Goal: Task Accomplishment & Management: Use online tool/utility

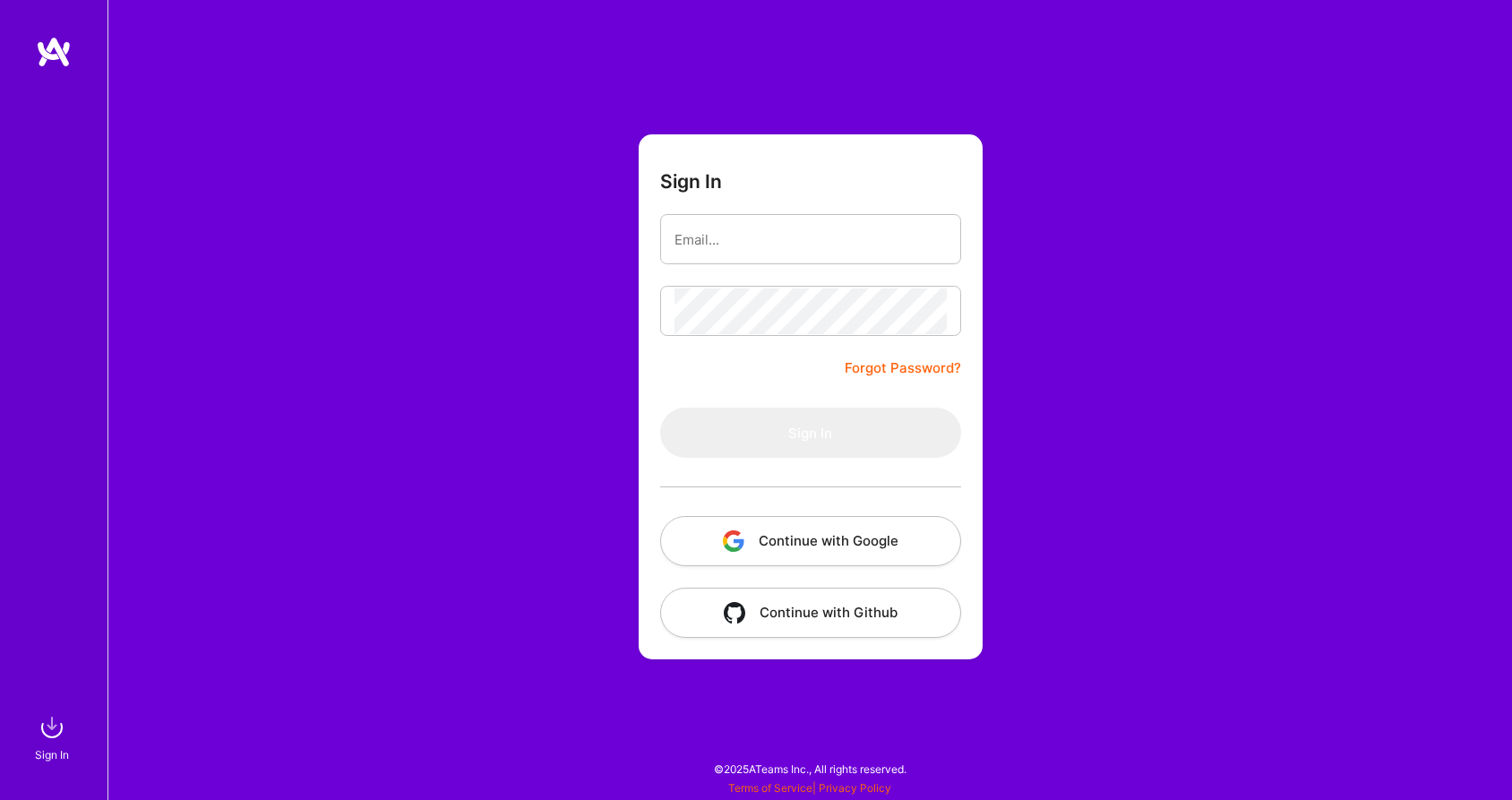
click at [799, 530] on button "Continue with Google" at bounding box center [811, 541] width 301 height 50
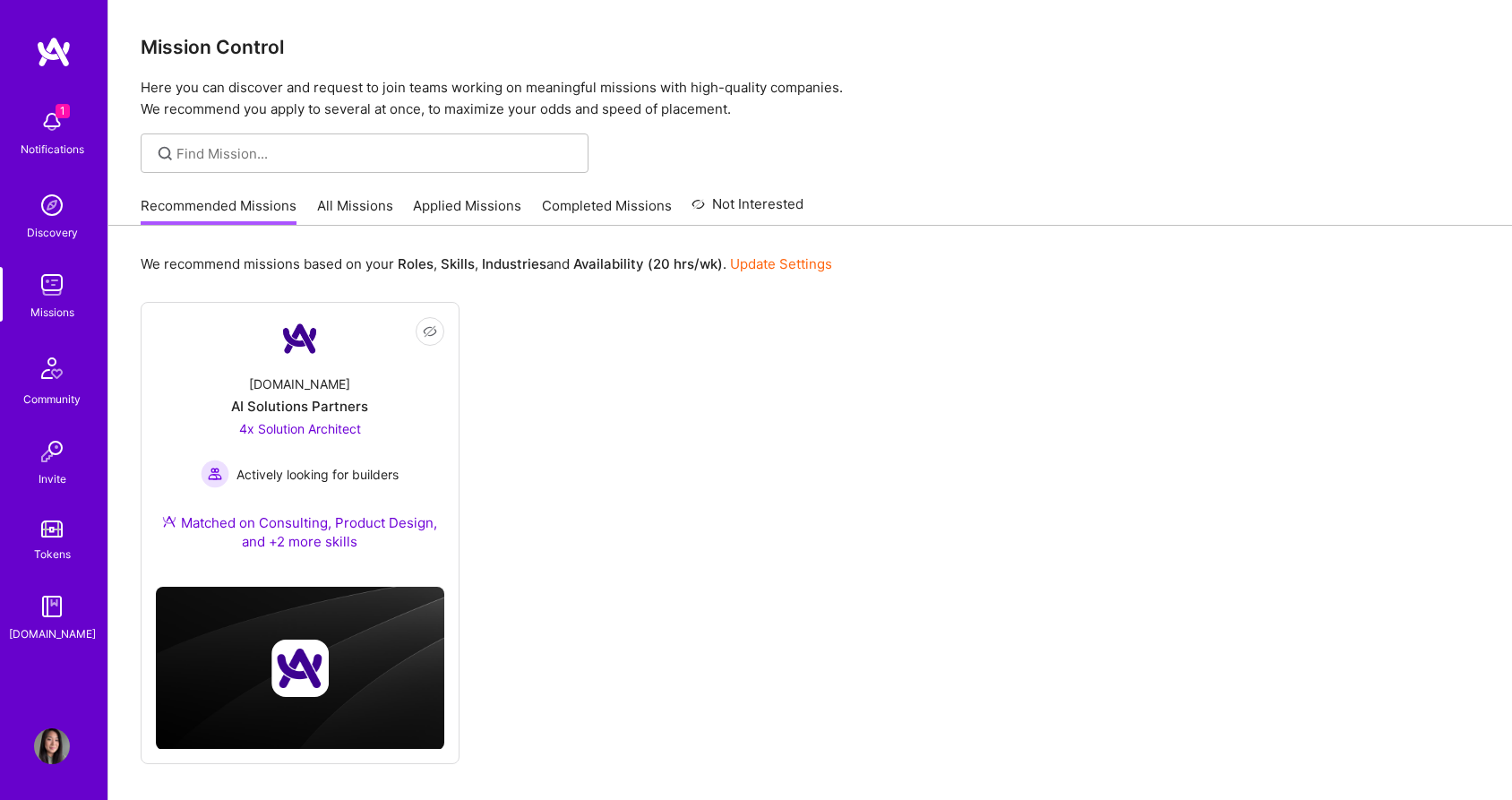
click at [56, 121] on img at bounding box center [52, 122] width 36 height 36
click at [60, 725] on div "1 Notifications Discovery Missions Community Invite Tokens A.Guide Profile" at bounding box center [54, 400] width 108 height 800
click at [369, 199] on link "All Missions" at bounding box center [355, 211] width 76 height 30
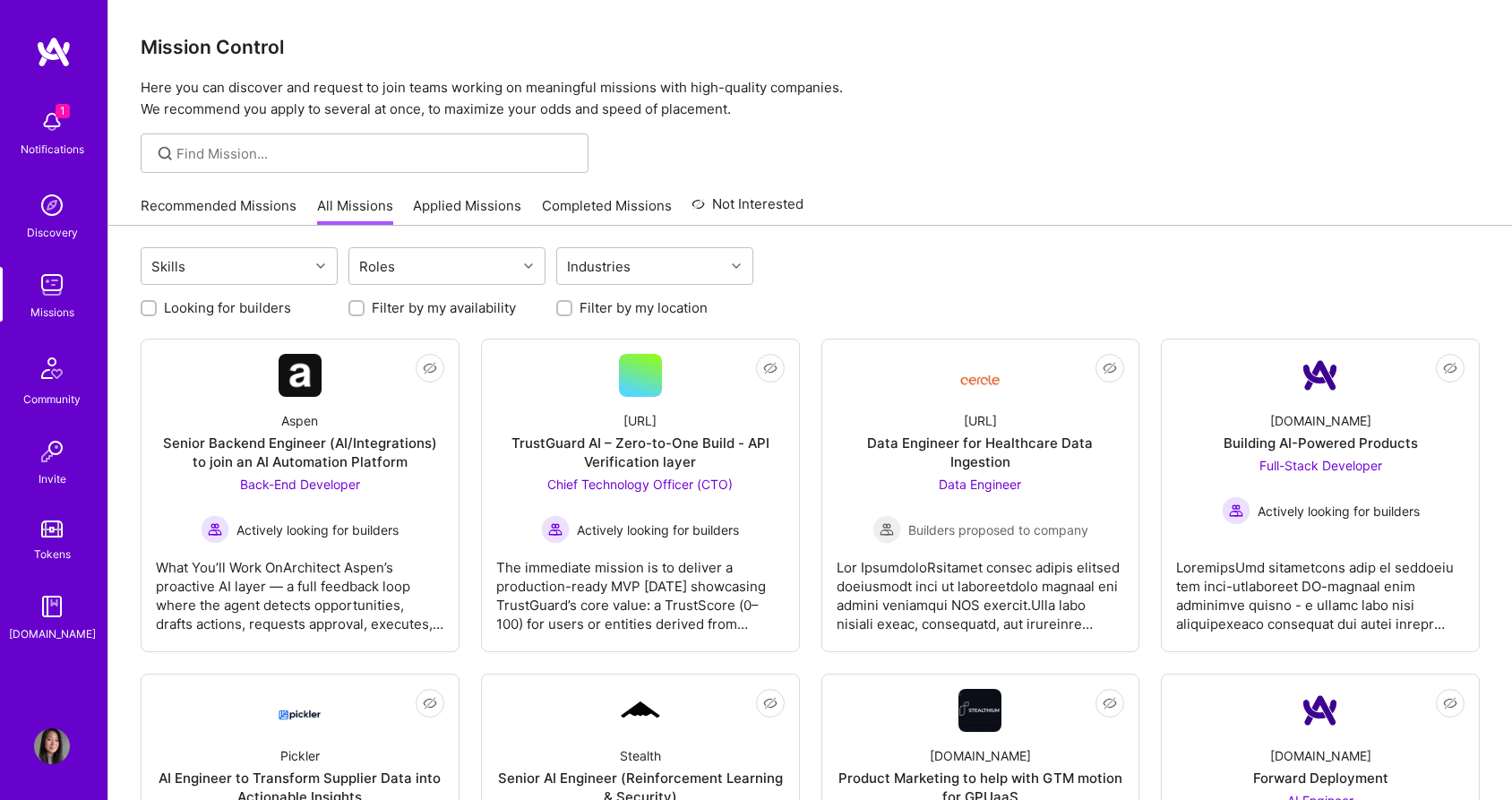
click at [475, 194] on div "Recommended Missions All Missions Applied Missions Completed Missions Not Inter…" at bounding box center [471, 205] width 662 height 39
click at [475, 209] on link "Applied Missions" at bounding box center [467, 211] width 109 height 30
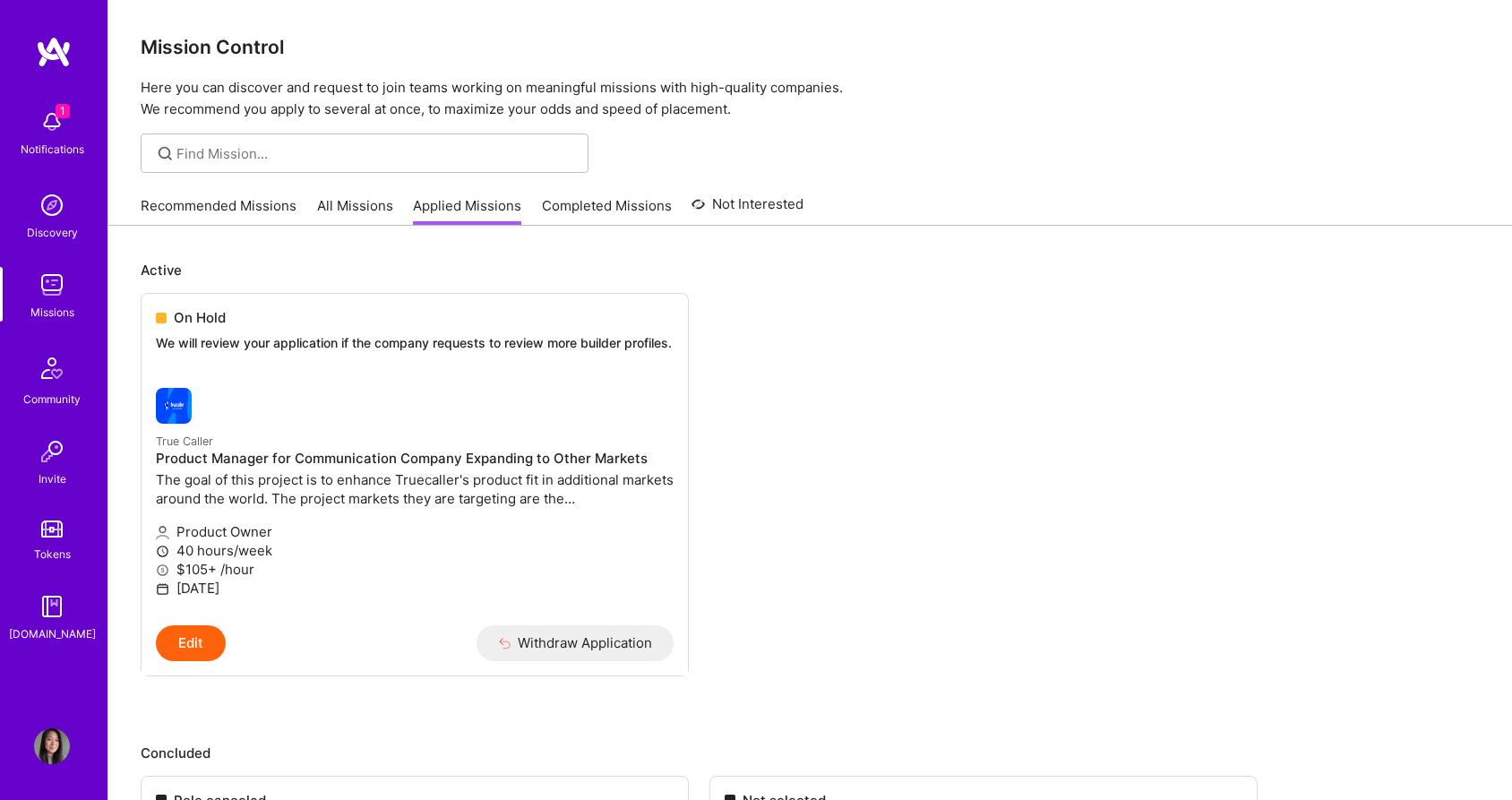
click at [274, 206] on link "Recommended Missions" at bounding box center [218, 211] width 155 height 30
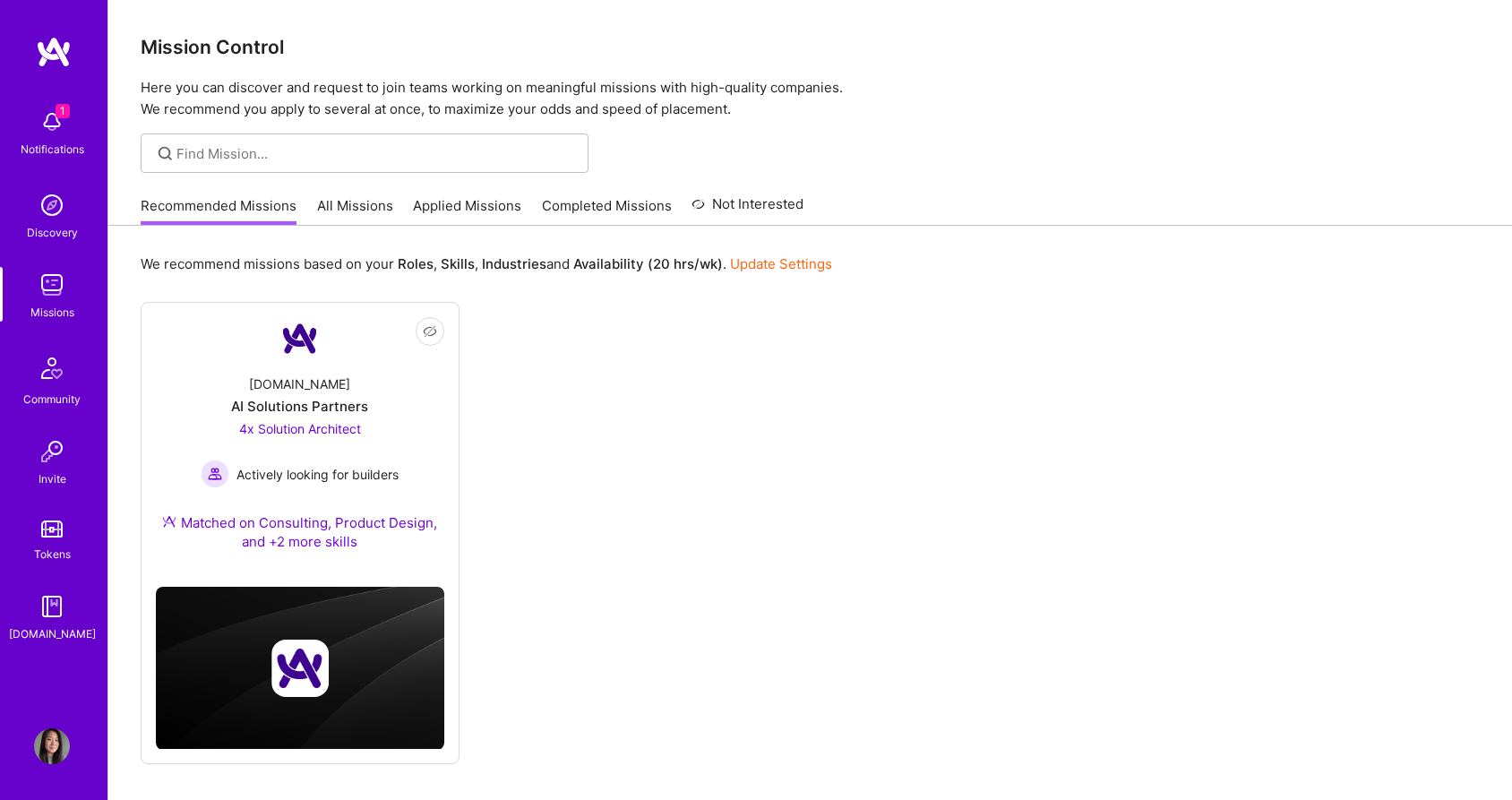
click at [370, 199] on link "All Missions" at bounding box center [355, 211] width 76 height 30
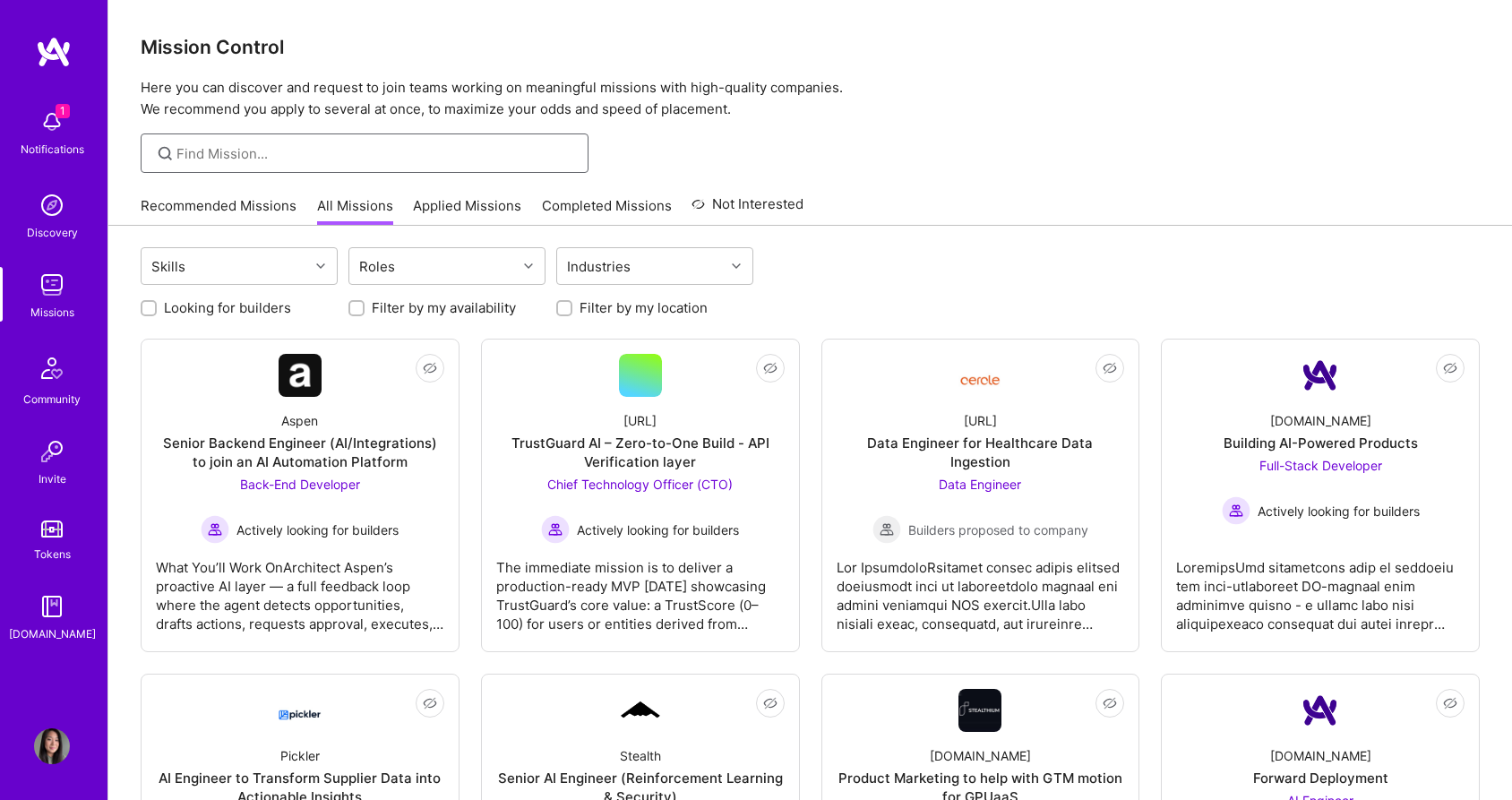
click at [542, 151] on input at bounding box center [376, 153] width 398 height 19
type input "CTO"
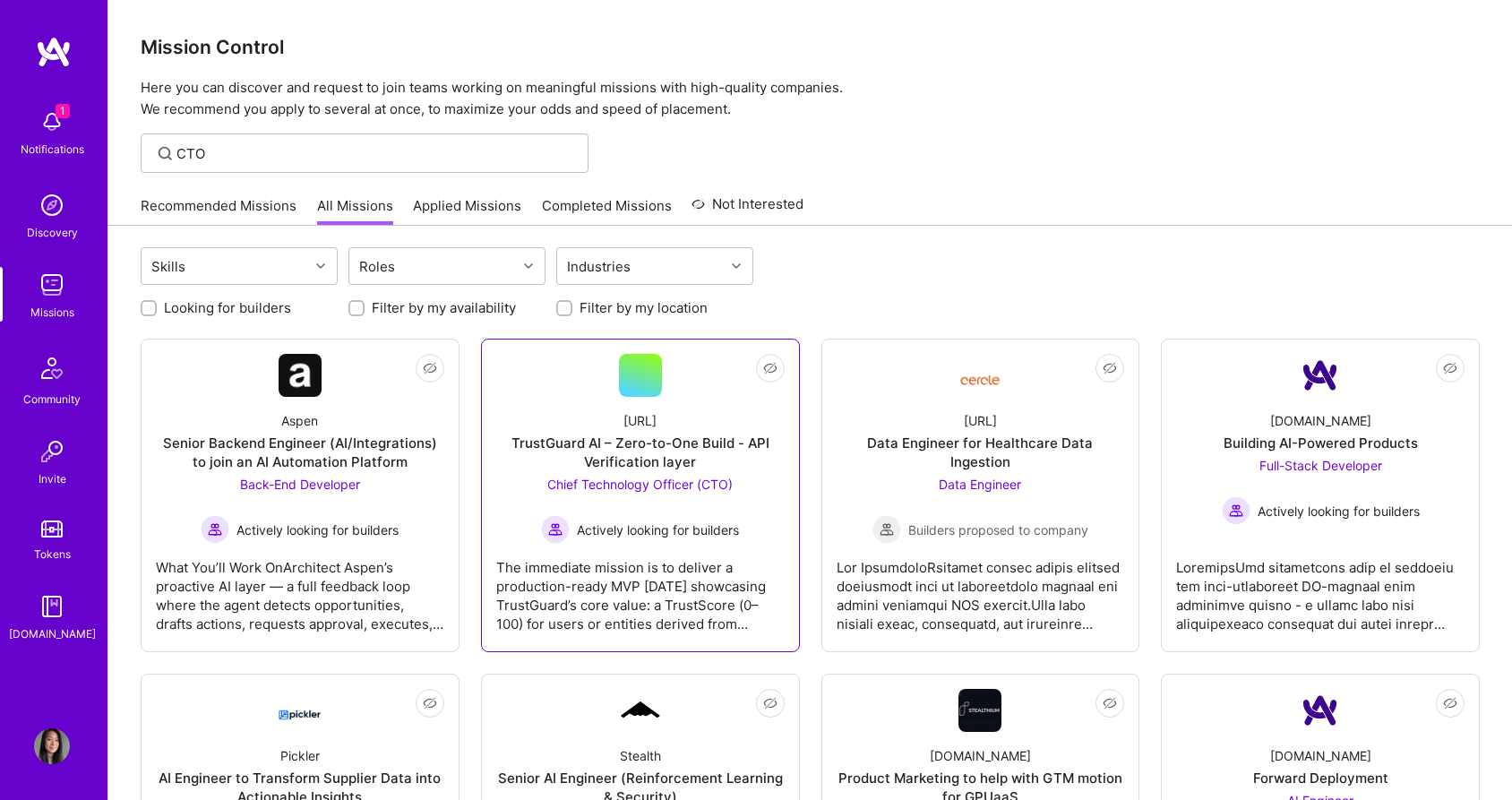
click at [714, 445] on div "TrustGuard AI – Zero-to-One Build - API Verification layer" at bounding box center [640, 452] width 289 height 38
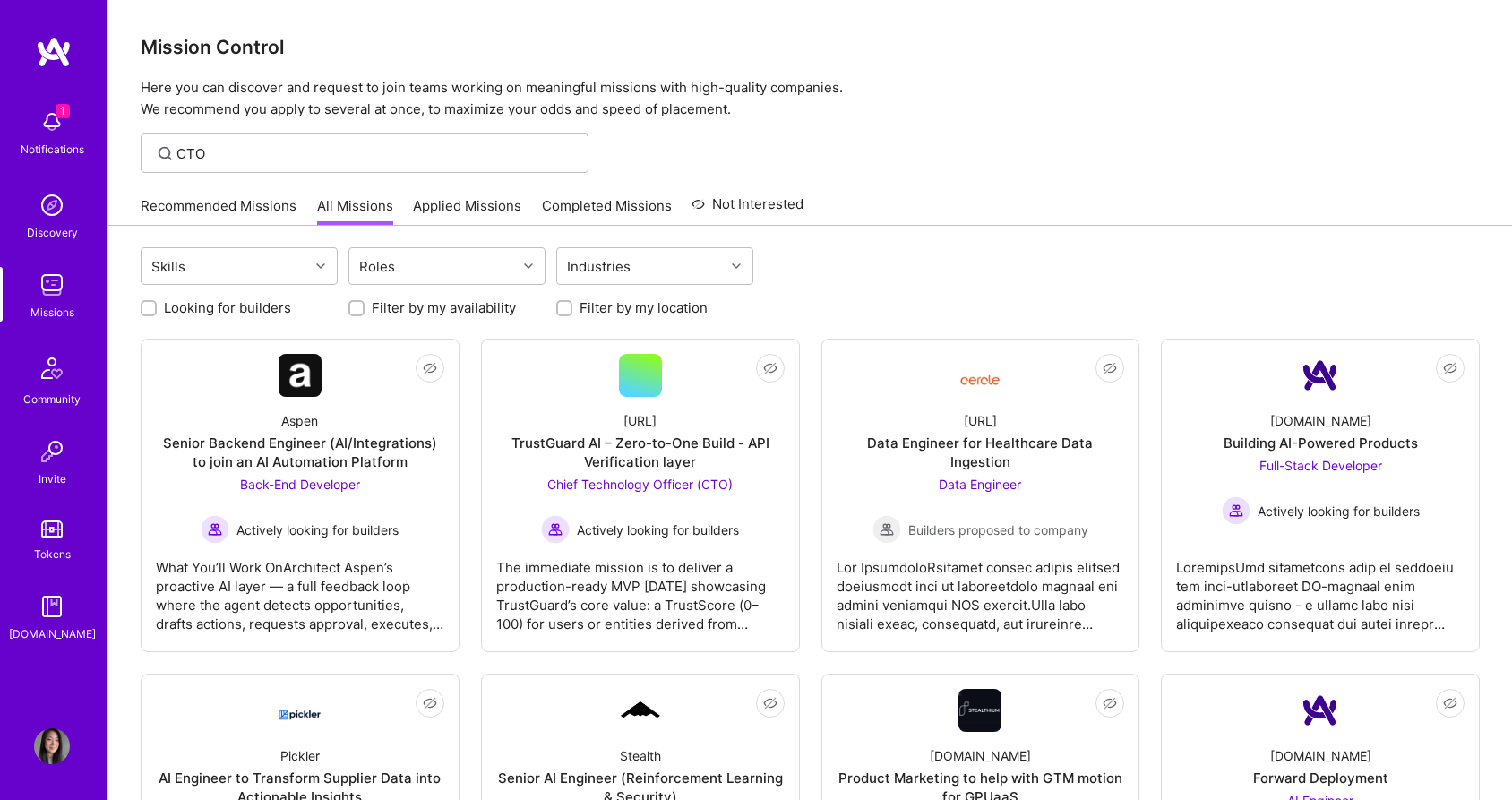
click at [568, 304] on input "Filter by my location" at bounding box center [566, 309] width 13 height 13
checkbox input "true"
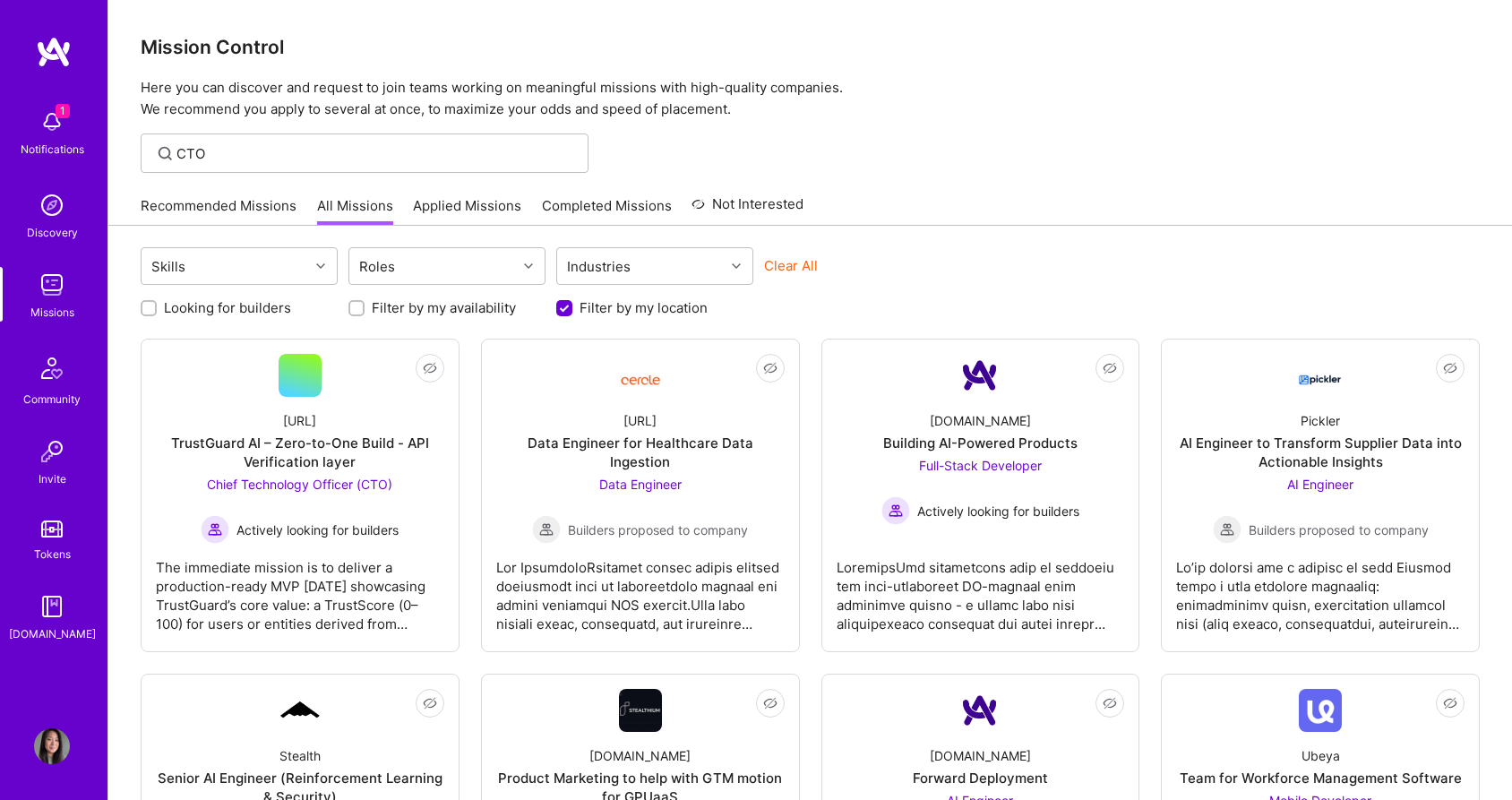
click at [361, 307] on input "Filter by my availability" at bounding box center [358, 309] width 13 height 13
checkbox input "true"
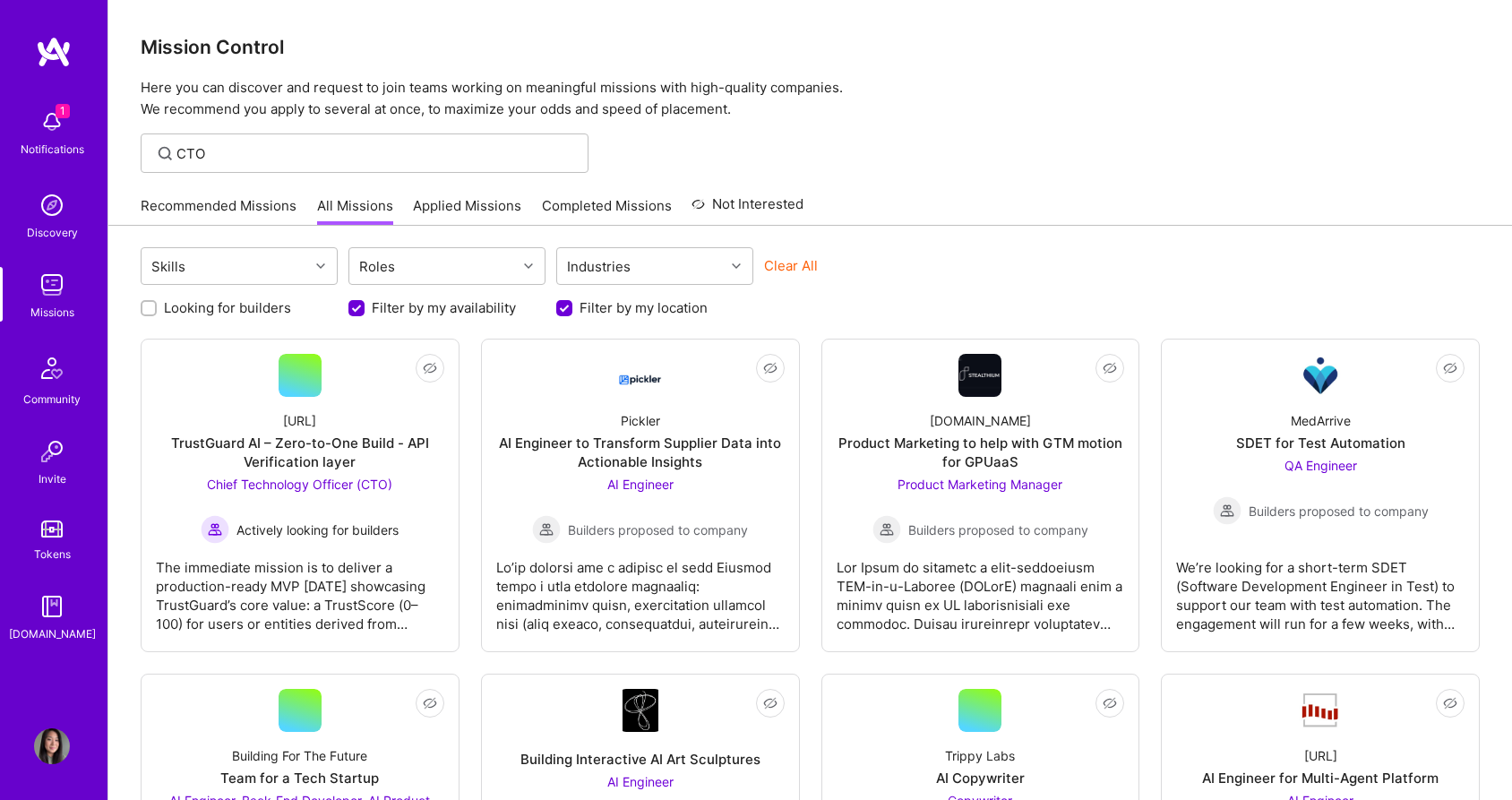
click at [145, 305] on input "Looking for builders" at bounding box center [150, 309] width 13 height 13
checkbox input "true"
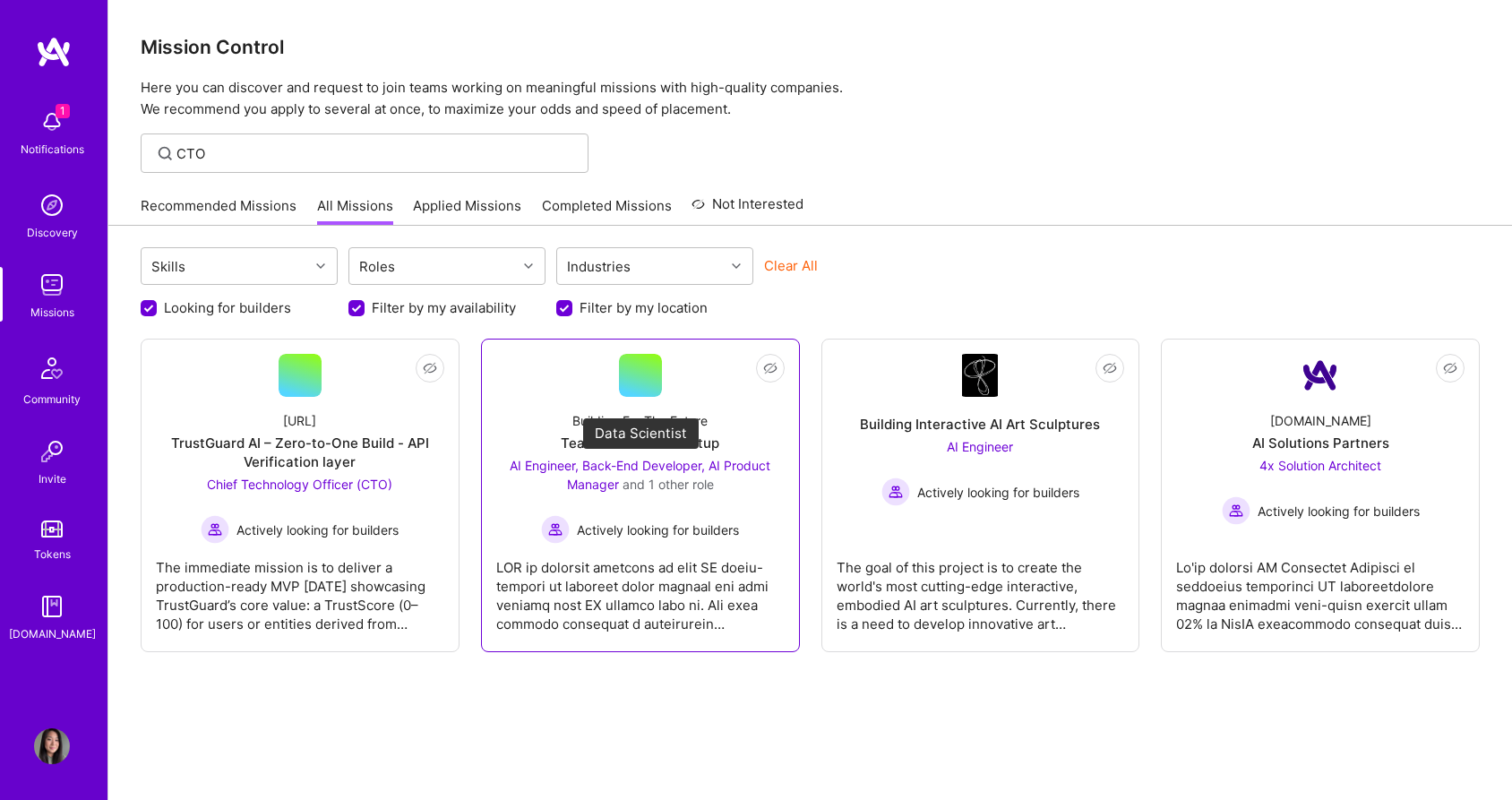
click at [708, 470] on span "AI Engineer, Back-End Developer, AI Product Manager" at bounding box center [640, 474] width 261 height 34
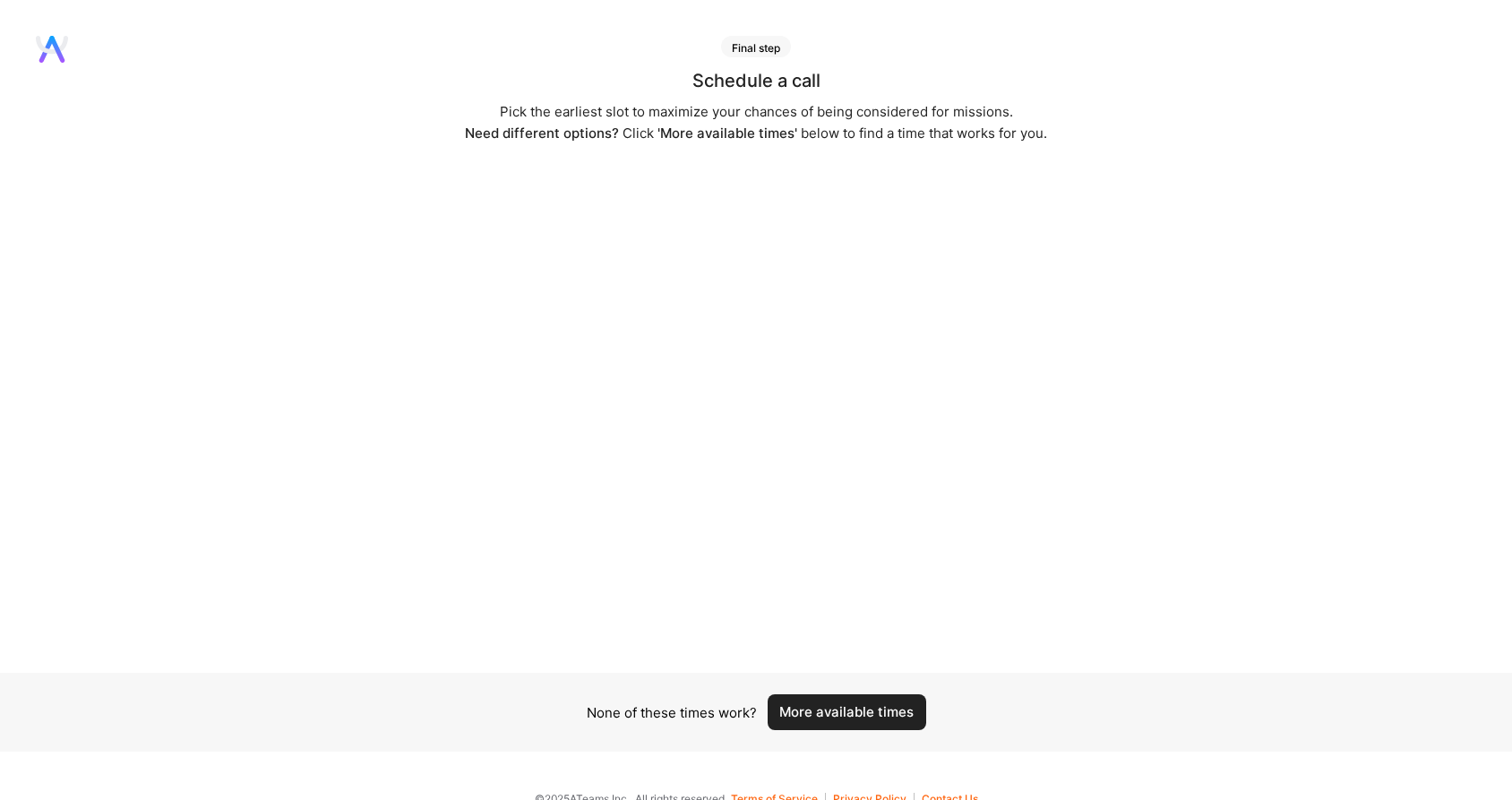
click at [894, 717] on button "More available times" at bounding box center [847, 712] width 158 height 36
